Goal: Task Accomplishment & Management: Manage account settings

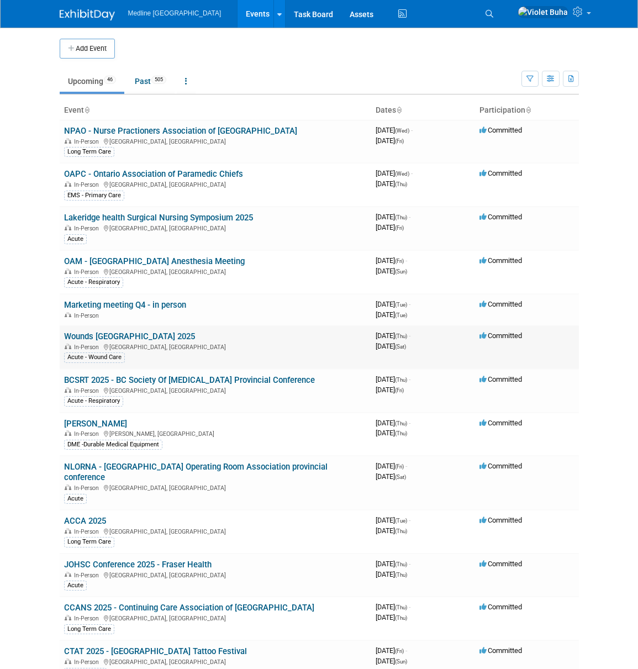
click at [126, 334] on link "Wounds [GEOGRAPHIC_DATA] 2025" at bounding box center [129, 336] width 131 height 10
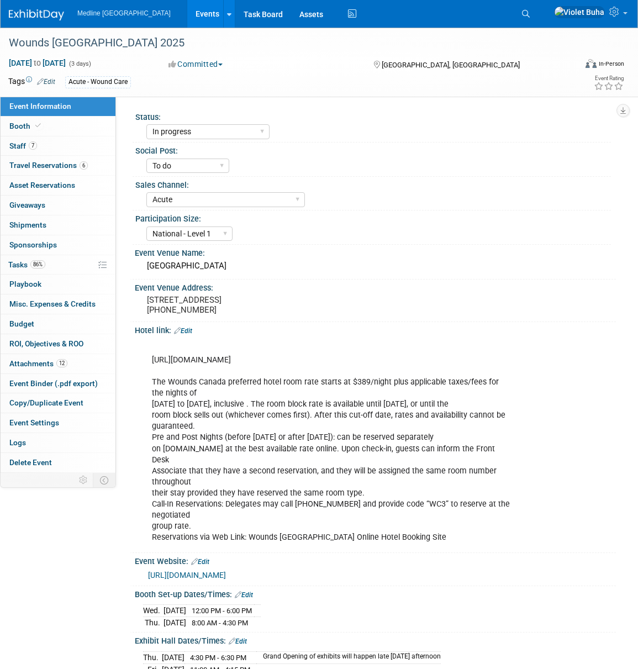
select select "In progress"
select select "To do"
select select "Acute"
select select "National - Level 1"
click at [70, 167] on span "Travel Reservations 6" at bounding box center [48, 165] width 78 height 9
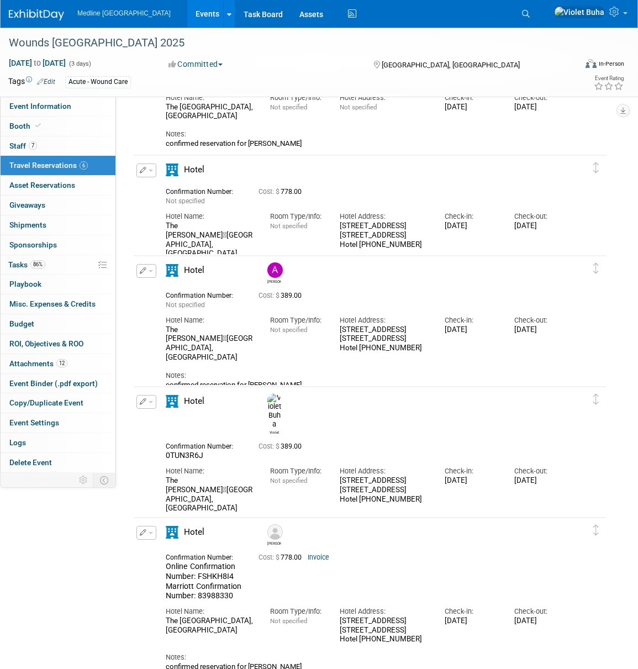
scroll to position [240, 0]
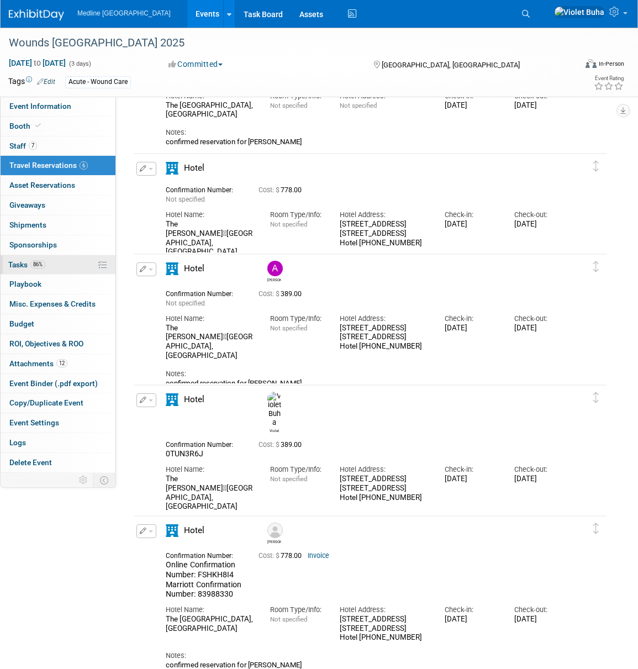
click at [25, 267] on span "Tasks 86%" at bounding box center [26, 264] width 37 height 9
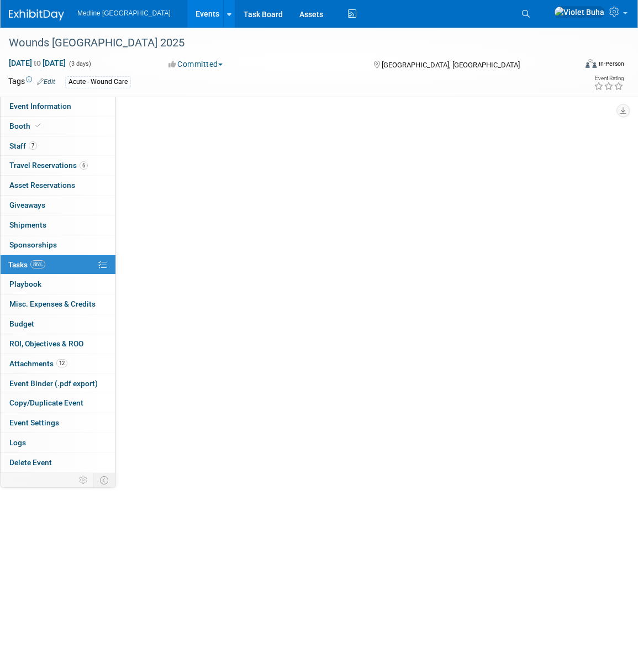
scroll to position [0, 0]
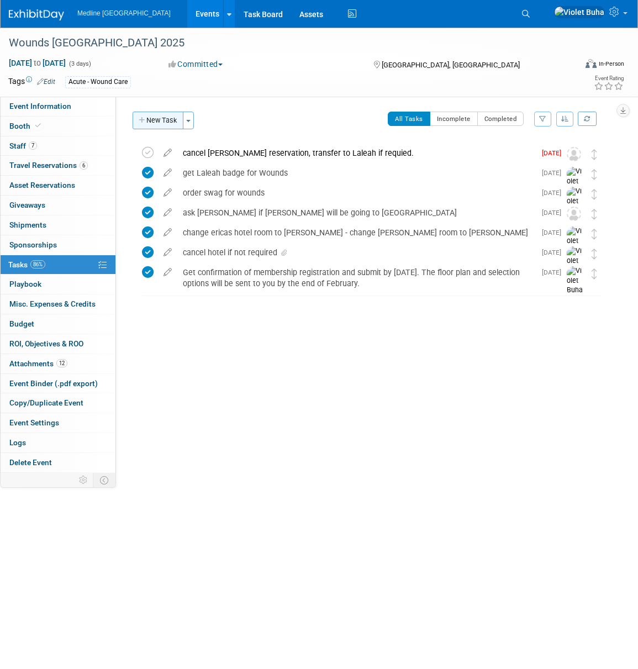
click at [172, 123] on button "New Task" at bounding box center [158, 121] width 51 height 18
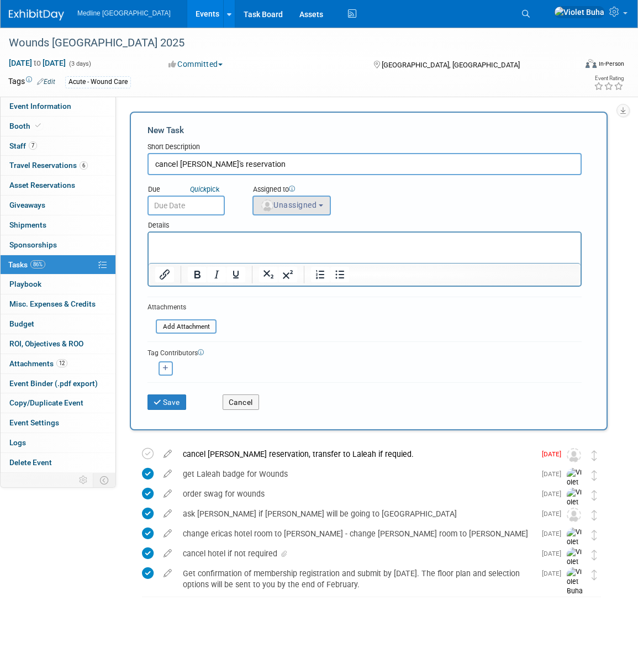
type input "cancel Tim's reservation"
click at [304, 205] on span "Unassigned" at bounding box center [288, 204] width 56 height 9
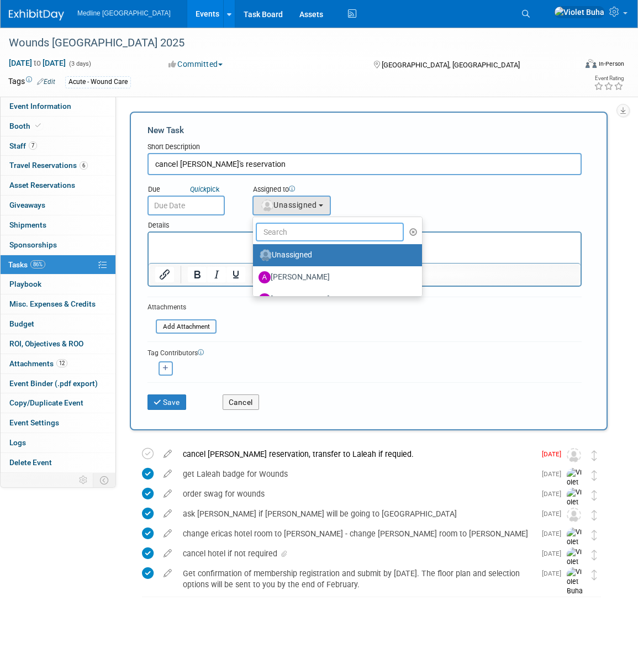
click at [296, 233] on input "text" at bounding box center [330, 232] width 148 height 19
type input "Violet"
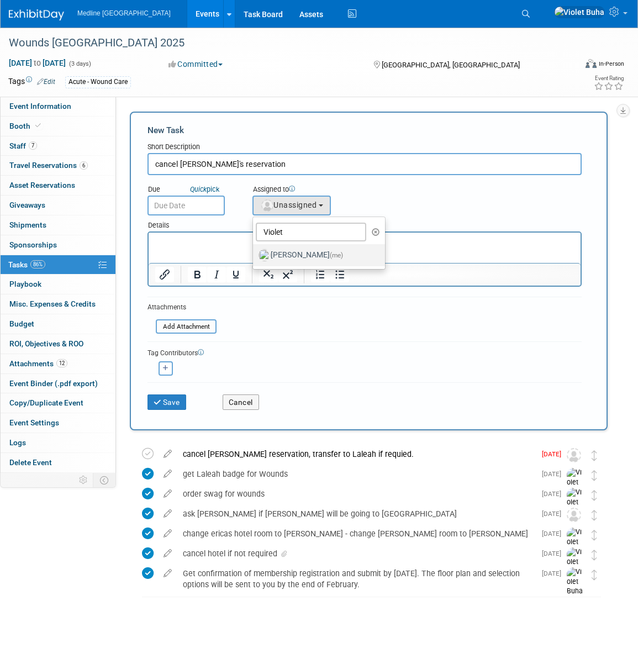
click at [297, 257] on label "Violet Buha (me)" at bounding box center [315, 255] width 115 height 18
click at [255, 257] on input "Violet Buha (me)" at bounding box center [250, 253] width 7 height 7
select select "83b9ebe3-1f55-4182-aebd-dfdf9a1e5ee7"
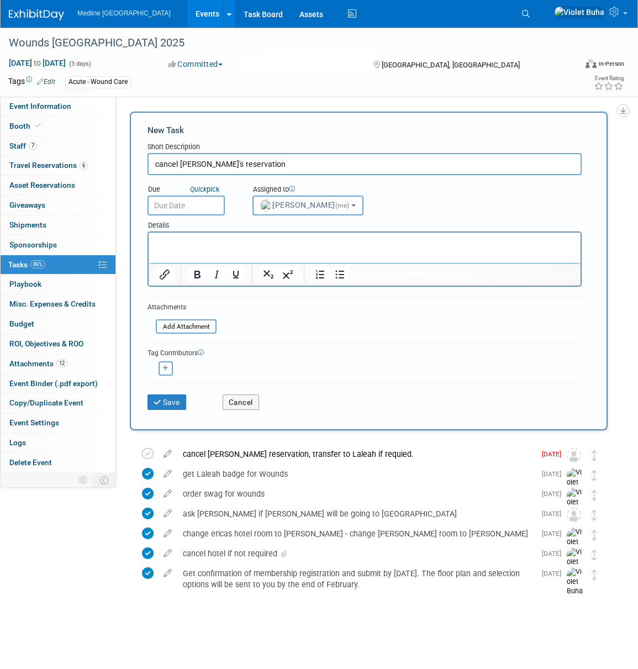
click at [208, 207] on input "text" at bounding box center [185, 206] width 77 height 20
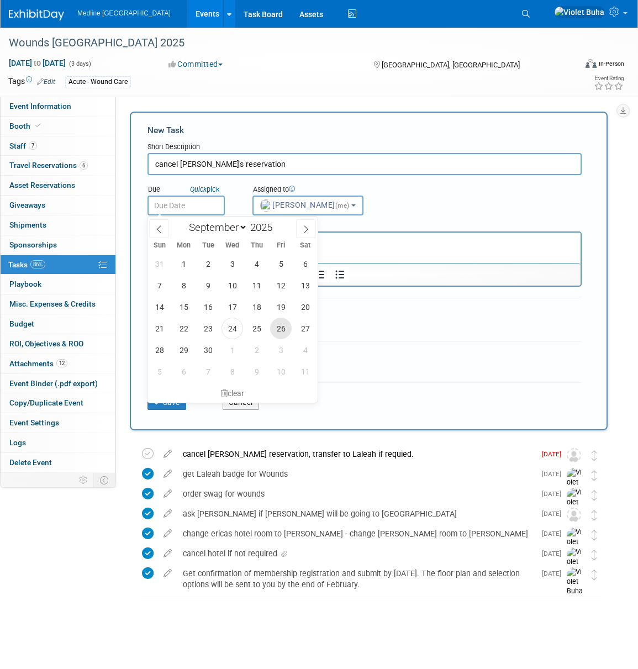
click at [282, 328] on span "26" at bounding box center [281, 329] width 22 height 22
type input "Sep 26, 2025"
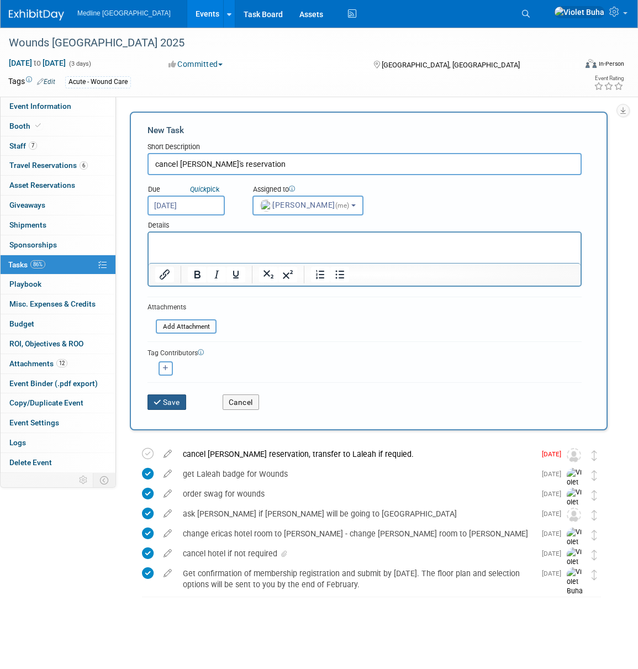
click at [172, 399] on button "Save" at bounding box center [166, 401] width 39 height 15
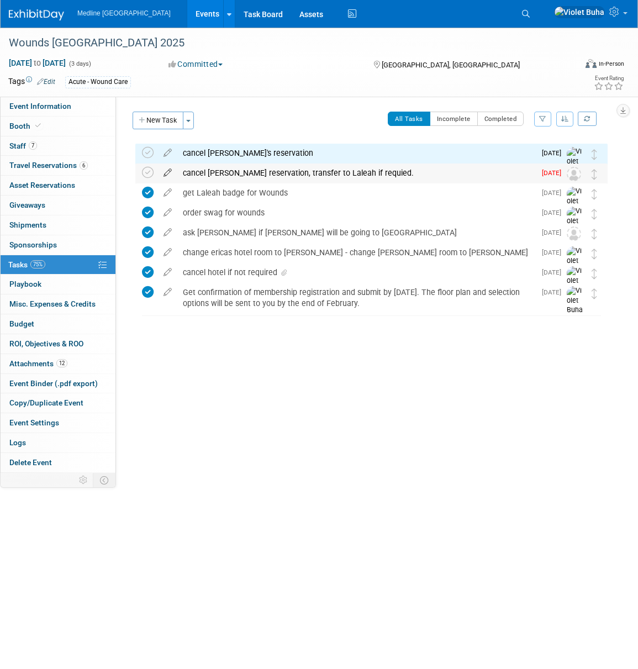
click at [168, 172] on icon at bounding box center [167, 170] width 19 height 14
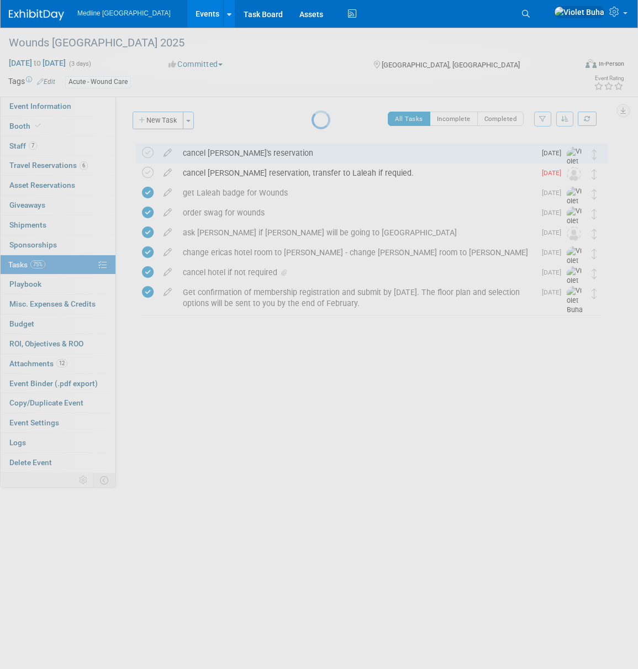
select select "8"
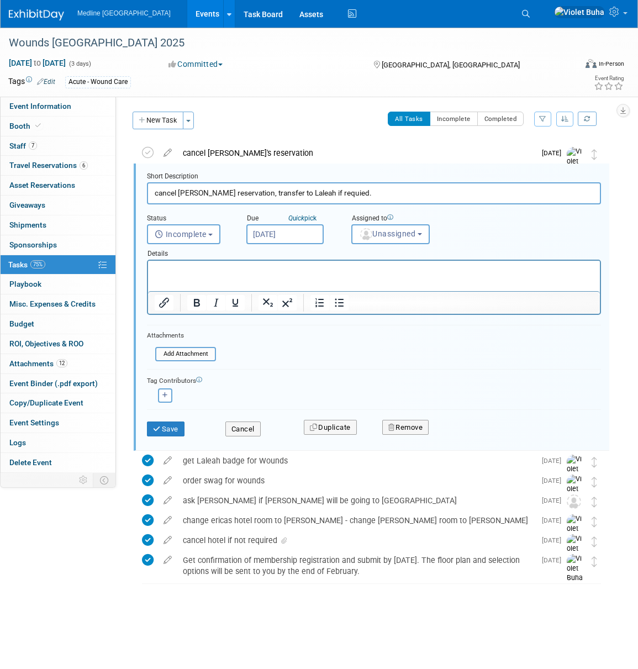
click at [295, 235] on input "Sep 16, 2025" at bounding box center [284, 234] width 77 height 20
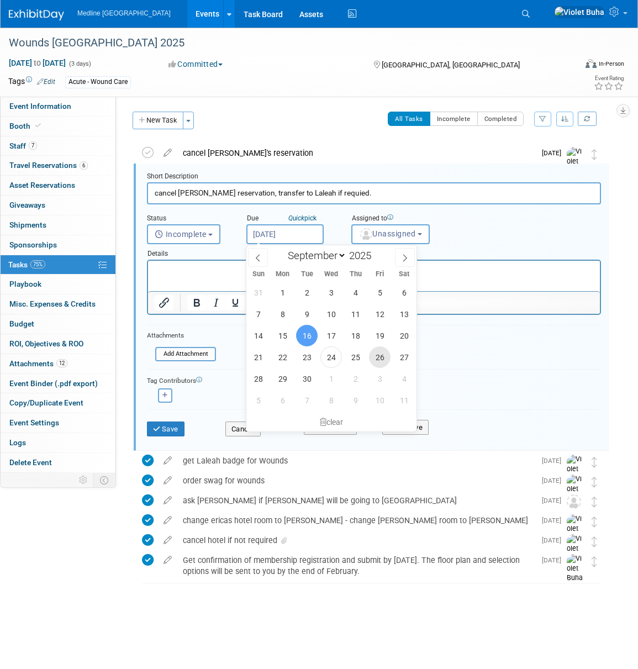
click at [377, 358] on span "26" at bounding box center [380, 357] width 22 height 22
type input "Sep 26, 2025"
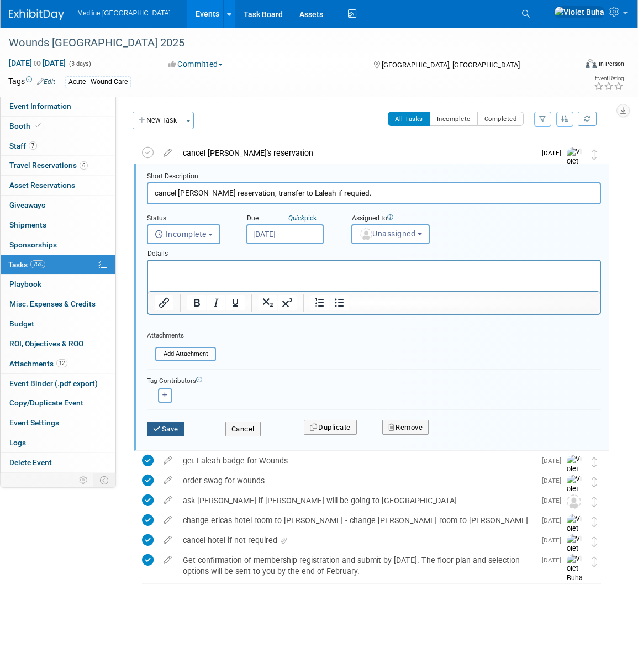
click at [172, 428] on button "Save" at bounding box center [166, 428] width 38 height 15
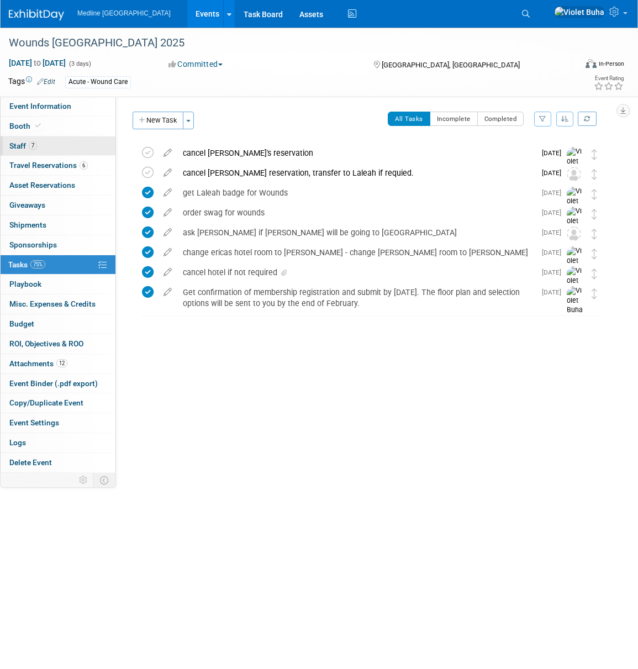
click at [59, 150] on link "7 Staff 7" at bounding box center [58, 145] width 115 height 19
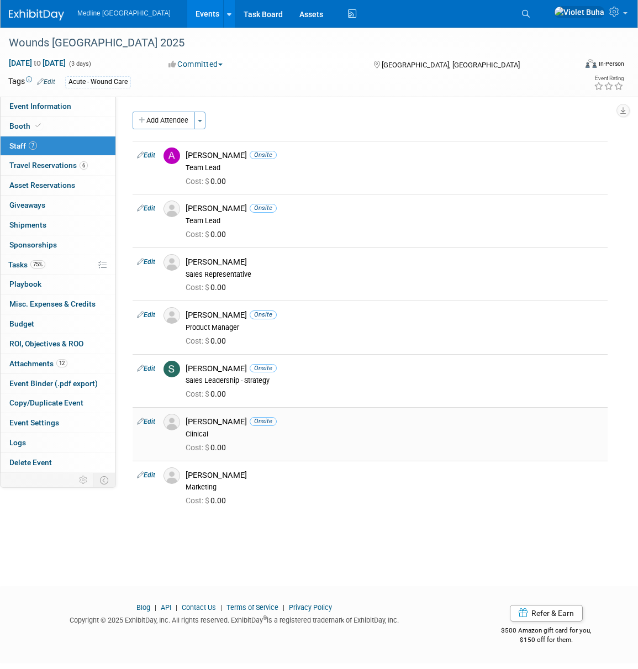
click at [152, 422] on link "Edit" at bounding box center [146, 422] width 18 height 8
select select "1f3f52de-1980-41cb-a179-eb4a09ff7e44"
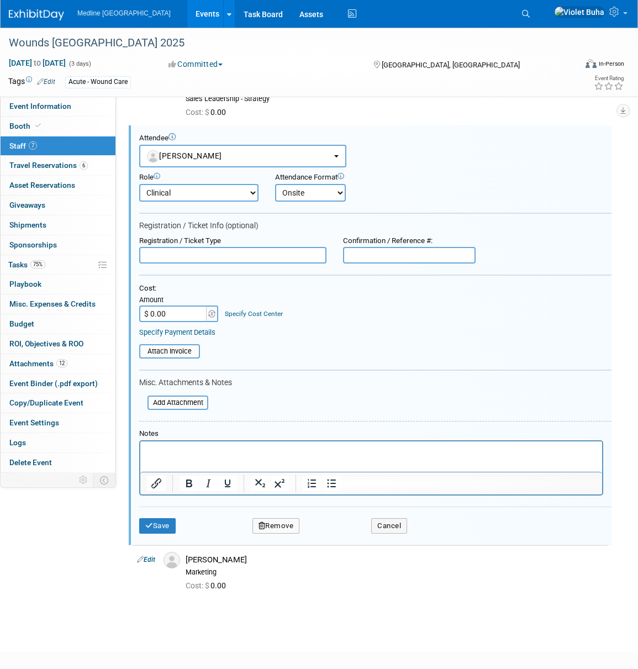
click at [282, 527] on button "Remove" at bounding box center [276, 525] width 48 height 15
click at [432, 557] on div "[PERSON_NAME]" at bounding box center [395, 560] width 418 height 10
click at [412, 534] on div "Save Remove Are you sure? Yes No Cancel" at bounding box center [375, 523] width 472 height 35
click at [403, 527] on button "Cancel" at bounding box center [389, 525] width 36 height 15
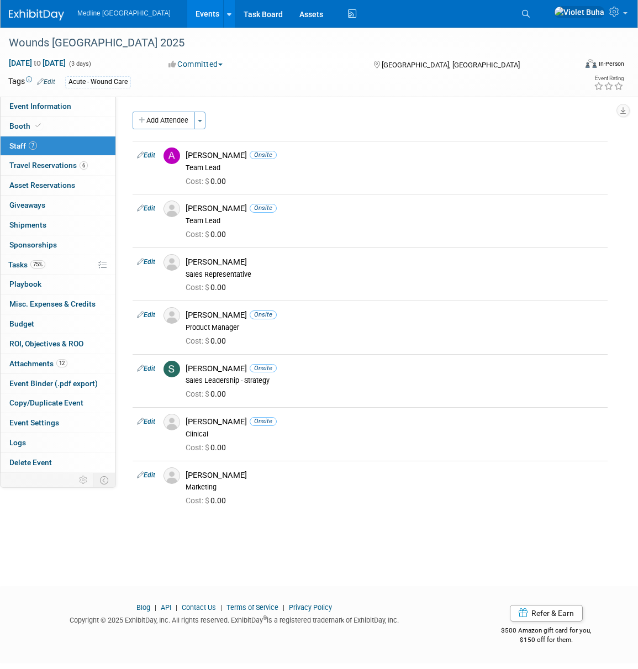
click at [424, 540] on div "Wounds Canada 2025 Oct 2, 2025 to Oct 4, 2025 (3 days) Oct 2, 2025 to Oct 4, 20…" at bounding box center [319, 297] width 638 height 539
click at [616, 14] on icon at bounding box center [615, 12] width 13 height 10
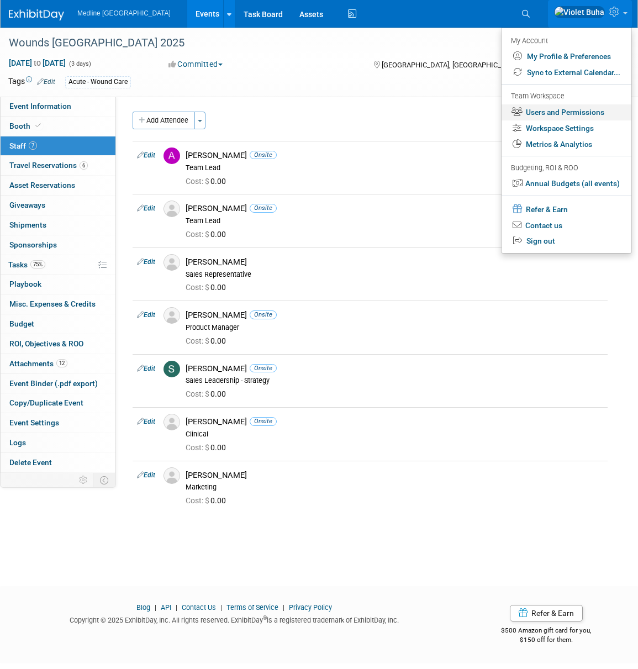
click at [573, 113] on link "Users and Permissions" at bounding box center [567, 112] width 130 height 16
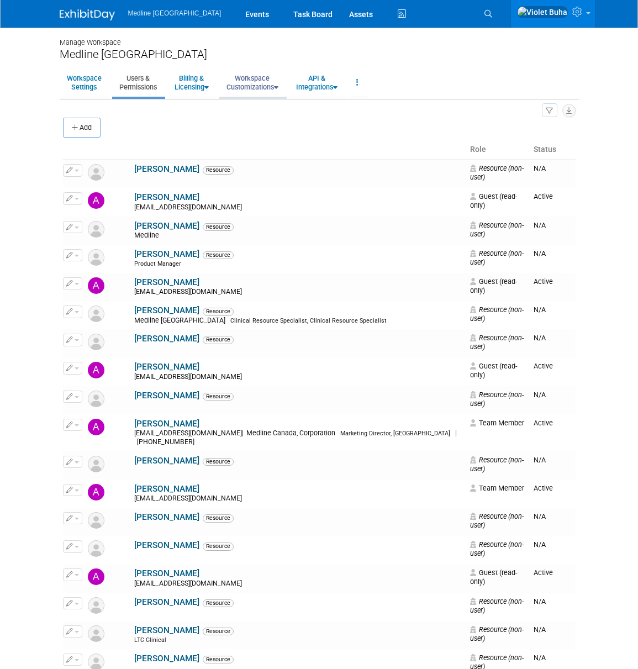
click at [247, 81] on link "Workspace Customizations" at bounding box center [252, 82] width 66 height 27
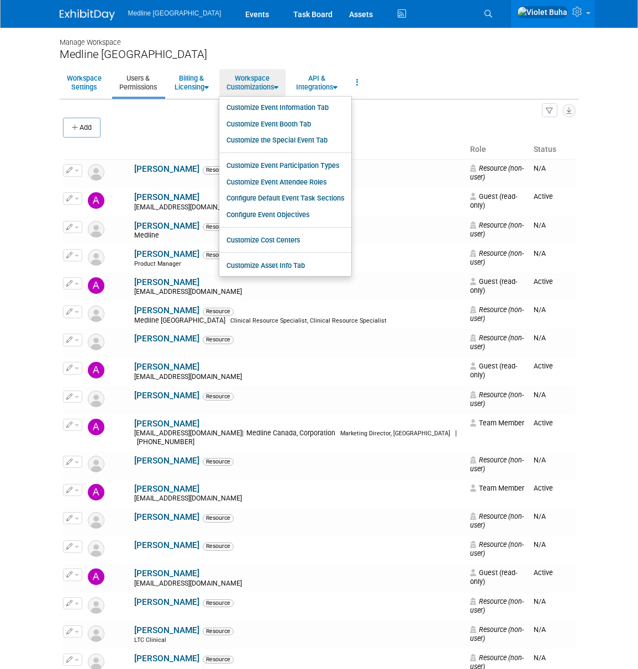
click at [436, 96] on ul "Workspace Settings Users & Permissions Billing & Licensing Manage Plan / Subscr…" at bounding box center [319, 83] width 519 height 31
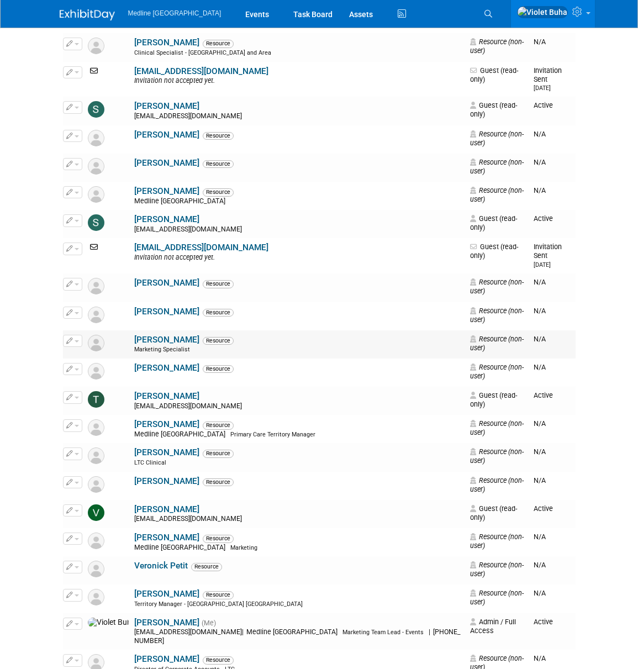
scroll to position [4344, 0]
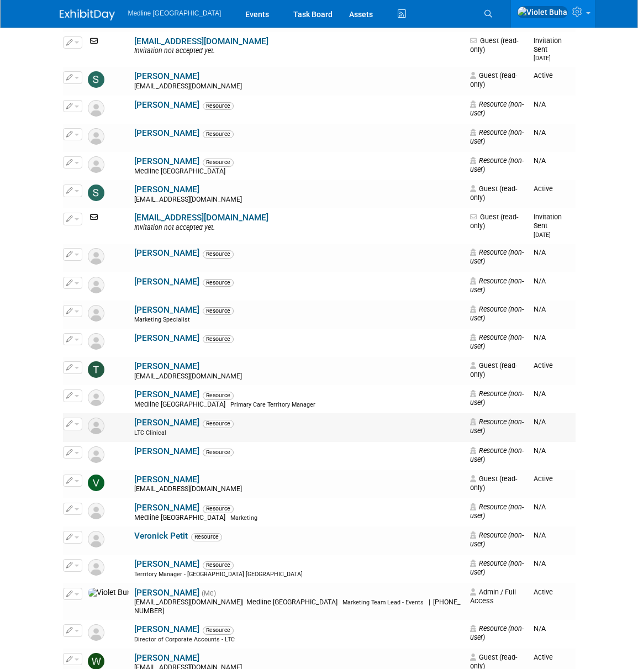
click at [81, 418] on button "button" at bounding box center [72, 424] width 19 height 12
click at [91, 434] on link "Edit" at bounding box center [107, 441] width 87 height 15
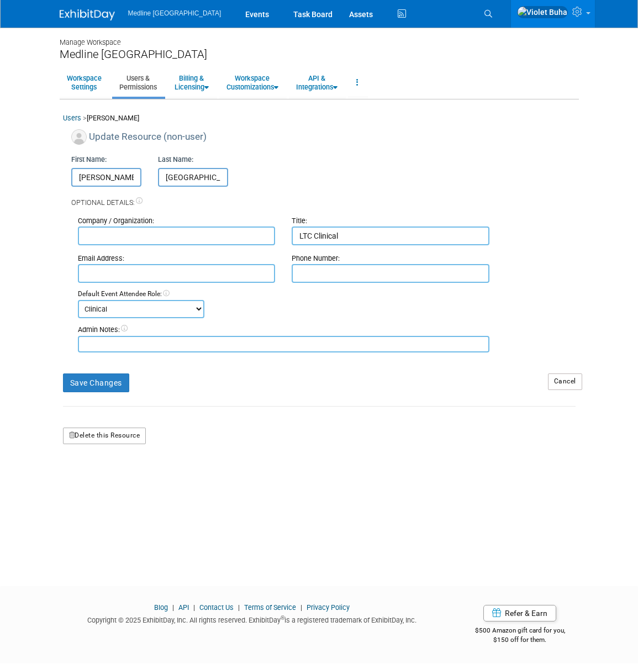
click at [94, 433] on button "Delete this Resource" at bounding box center [104, 436] width 83 height 17
click at [100, 483] on link "Yes" at bounding box center [91, 482] width 33 height 18
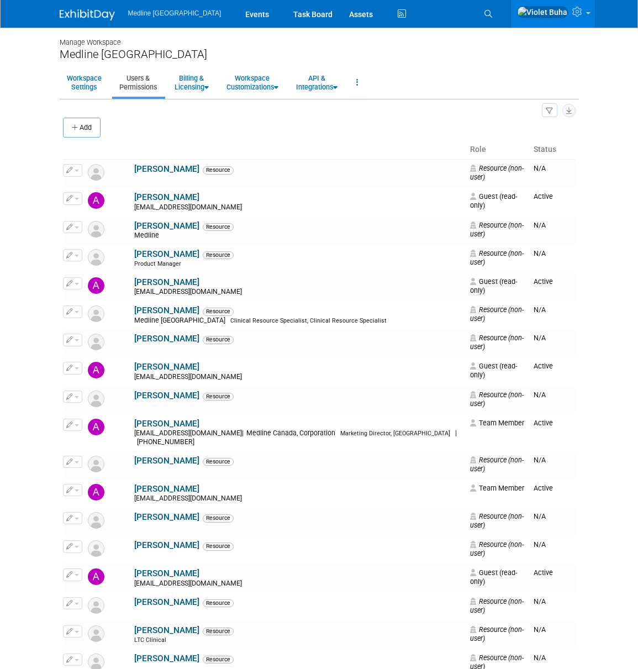
click at [82, 14] on img at bounding box center [87, 14] width 55 height 11
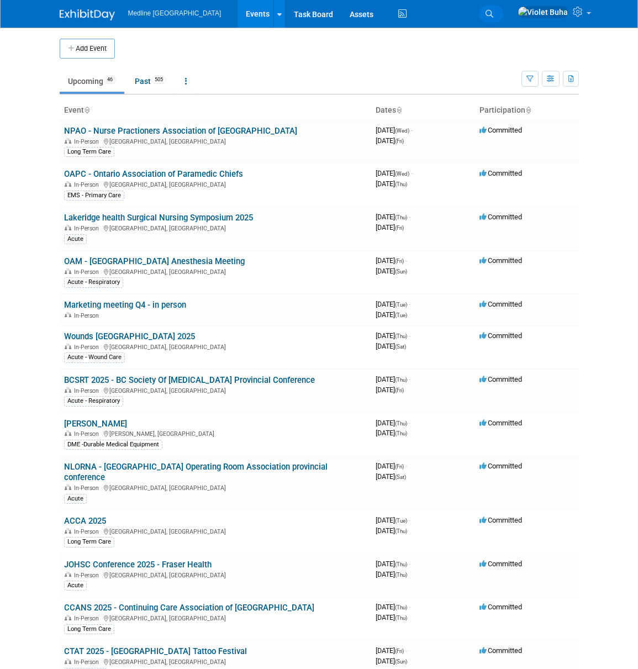
click at [493, 12] on icon at bounding box center [490, 14] width 8 height 8
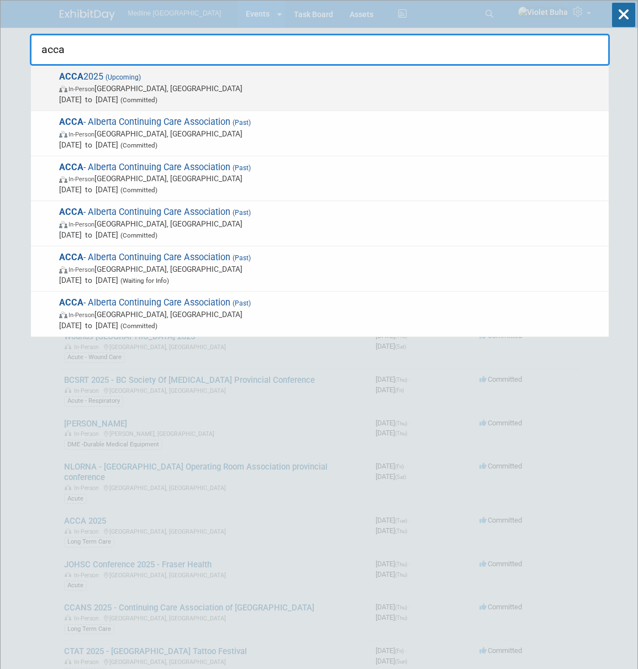
type input "acca"
click at [294, 96] on span "Oct 14, 2025 to Oct 16, 2025 (Committed)" at bounding box center [331, 99] width 544 height 11
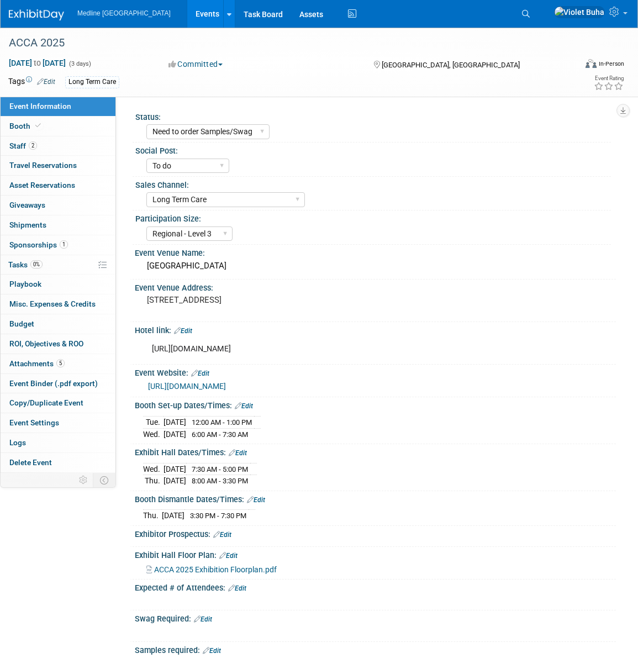
select select "Need to order Samples/Swag"
select select "To do"
select select "Long Term Care"
select select "Regional - Level 3"
